Goal: Task Accomplishment & Management: Manage account settings

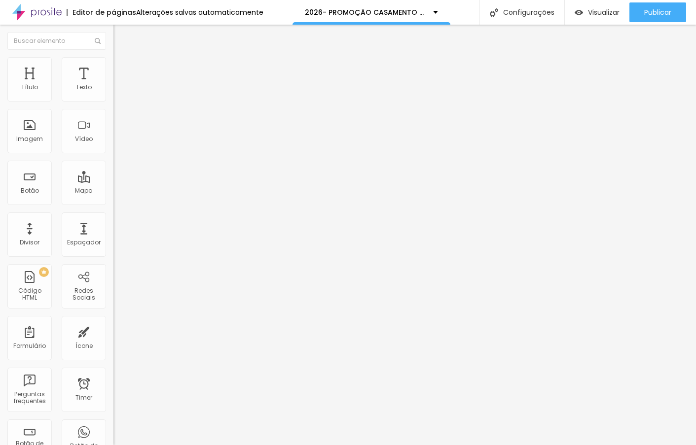
click at [113, 105] on span "Editar perguntas" at bounding box center [141, 100] width 56 height 8
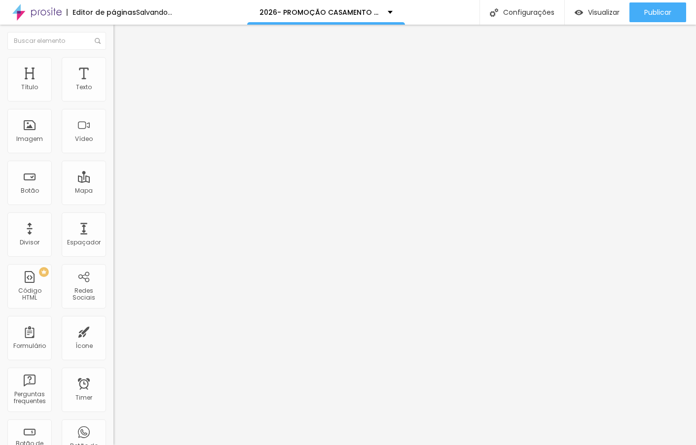
click at [113, 105] on span "Editar perguntas" at bounding box center [141, 100] width 56 height 8
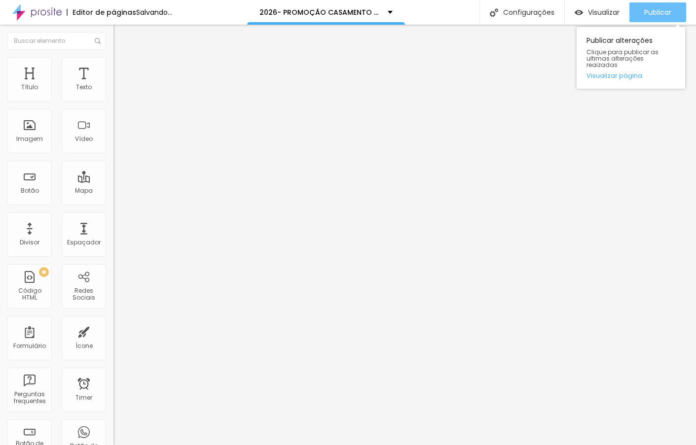
click at [644, 16] on span "Publicar" at bounding box center [657, 12] width 27 height 8
click at [662, 8] on span "Publicar" at bounding box center [657, 12] width 27 height 8
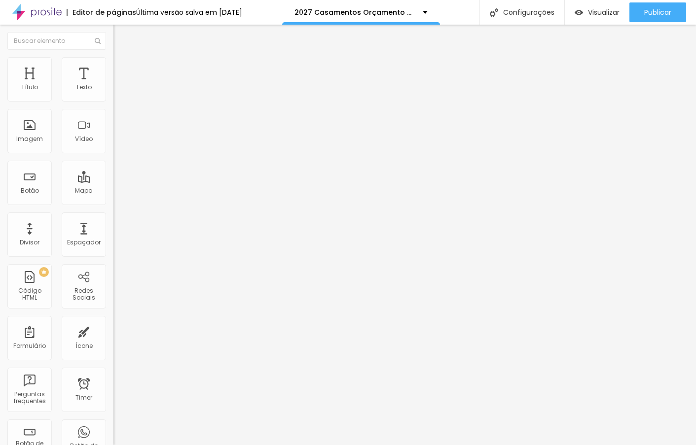
click at [113, 105] on span "Editar perguntas" at bounding box center [141, 100] width 56 height 8
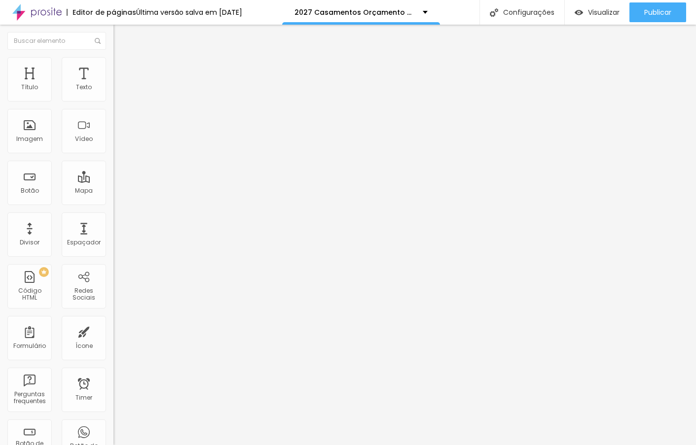
click at [113, 105] on span "Editar perguntas" at bounding box center [141, 100] width 56 height 8
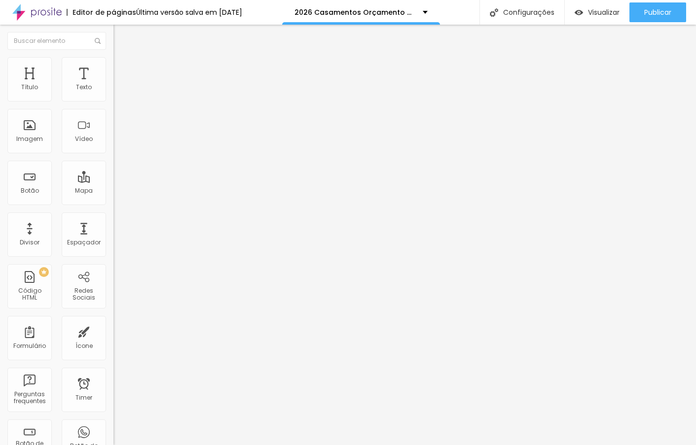
click at [113, 105] on span "Editar perguntas" at bounding box center [141, 100] width 56 height 8
